Goal: Find specific page/section: Find specific page/section

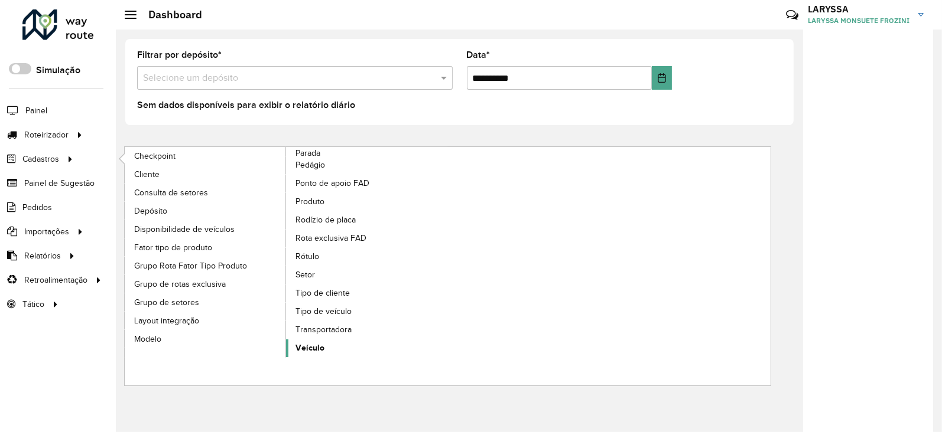
click at [310, 343] on span "Veículo" at bounding box center [309, 348] width 29 height 12
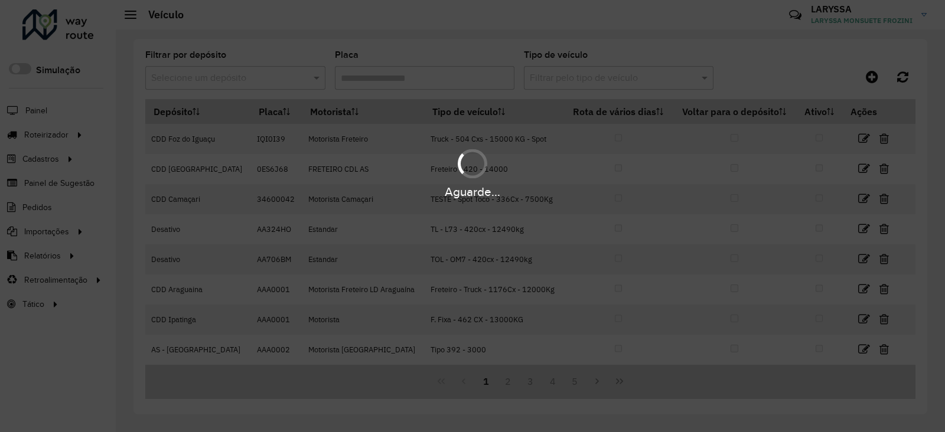
click at [224, 81] on input "text" at bounding box center [223, 78] width 145 height 14
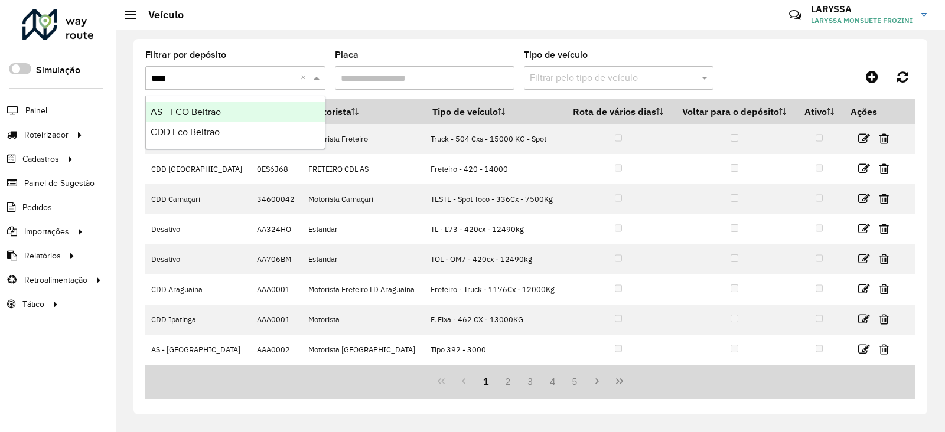
type input "*****"
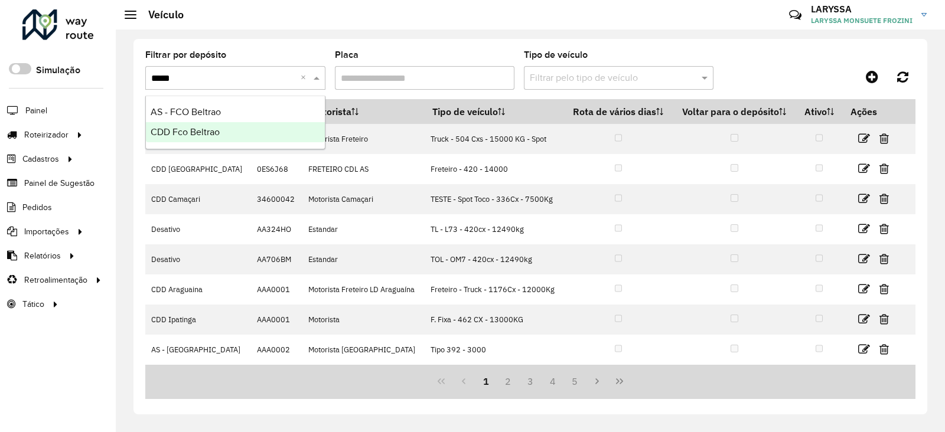
click at [193, 127] on span "CDD Fco Beltrao" at bounding box center [185, 132] width 69 height 10
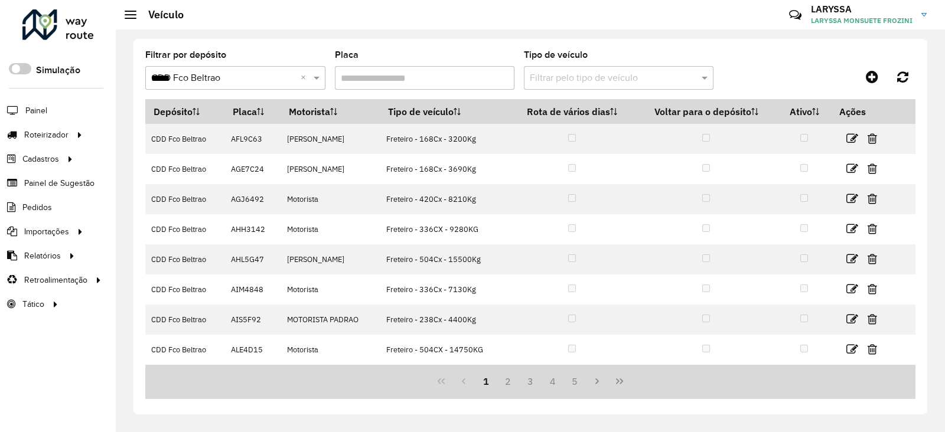
click at [409, 75] on input "Placa" at bounding box center [425, 78] width 180 height 24
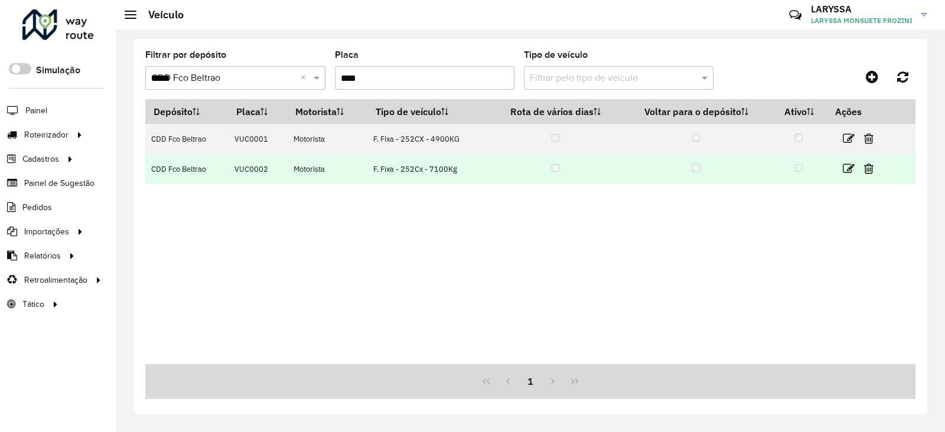
type input "****"
drag, startPoint x: 360, startPoint y: 168, endPoint x: 467, endPoint y: 170, distance: 106.3
click at [467, 170] on tr "CDD Fco Beltrao VUC0002 Motorista F. Fixa - 252Cx - 7100Kg" at bounding box center [530, 169] width 770 height 30
drag, startPoint x: 224, startPoint y: 170, endPoint x: 477, endPoint y: 181, distance: 252.5
click at [477, 181] on tr "CDD Fco Beltrao VUC0002 Motorista F. Fixa - 252Cx - 7100Kg" at bounding box center [530, 169] width 770 height 30
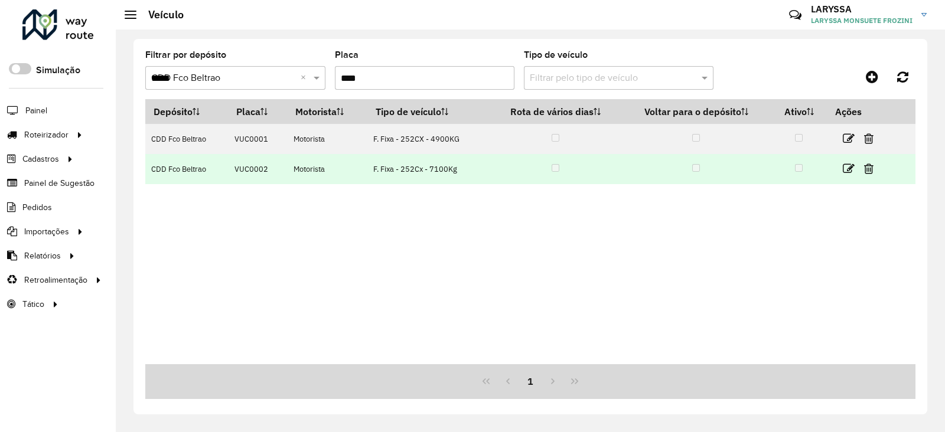
copy tr "VUC0002 Motorista F. Fixa - 252Cx - 7100Kg"
